Goal: Transaction & Acquisition: Purchase product/service

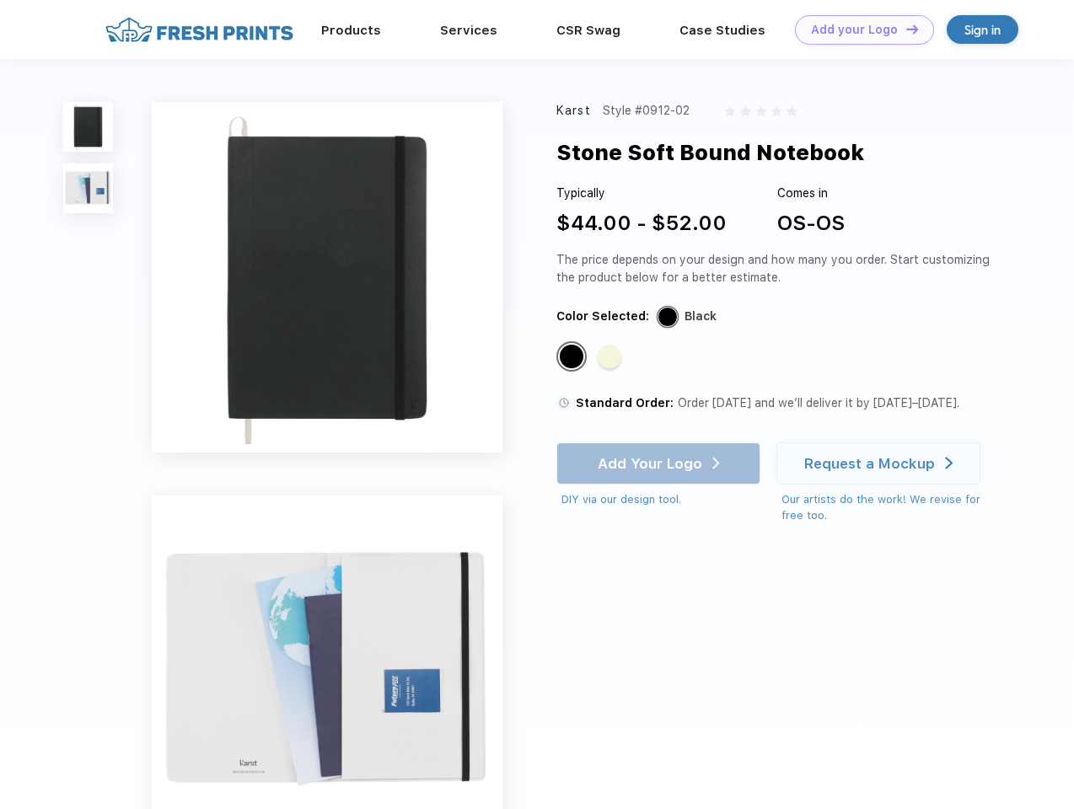
click at [858, 30] on link "Add your Logo Design Tool" at bounding box center [864, 30] width 139 height 30
click at [0, 0] on div "Design Tool" at bounding box center [0, 0] width 0 height 0
click at [904, 29] on link "Add your Logo Design Tool" at bounding box center [864, 30] width 139 height 30
click at [89, 126] on img at bounding box center [88, 127] width 50 height 50
click at [89, 189] on img at bounding box center [88, 189] width 50 height 50
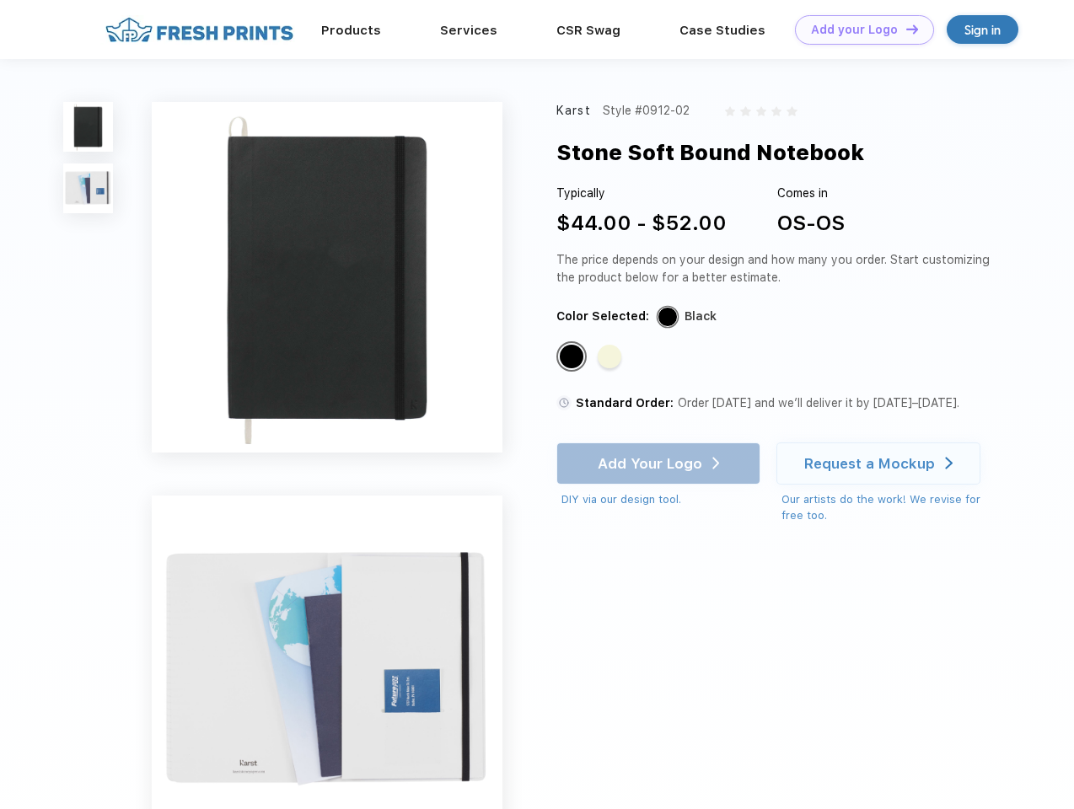
click at [573, 357] on div "Standard Color" at bounding box center [572, 357] width 24 height 24
click at [611, 357] on div "Standard Color" at bounding box center [610, 357] width 24 height 24
click at [660, 464] on div "Add Your Logo DIY via our design tool. Ah shoot! This product isn't up in our d…" at bounding box center [658, 476] width 204 height 66
click at [881, 464] on div "Request a Mockup" at bounding box center [869, 463] width 131 height 17
